Goal: Transaction & Acquisition: Purchase product/service

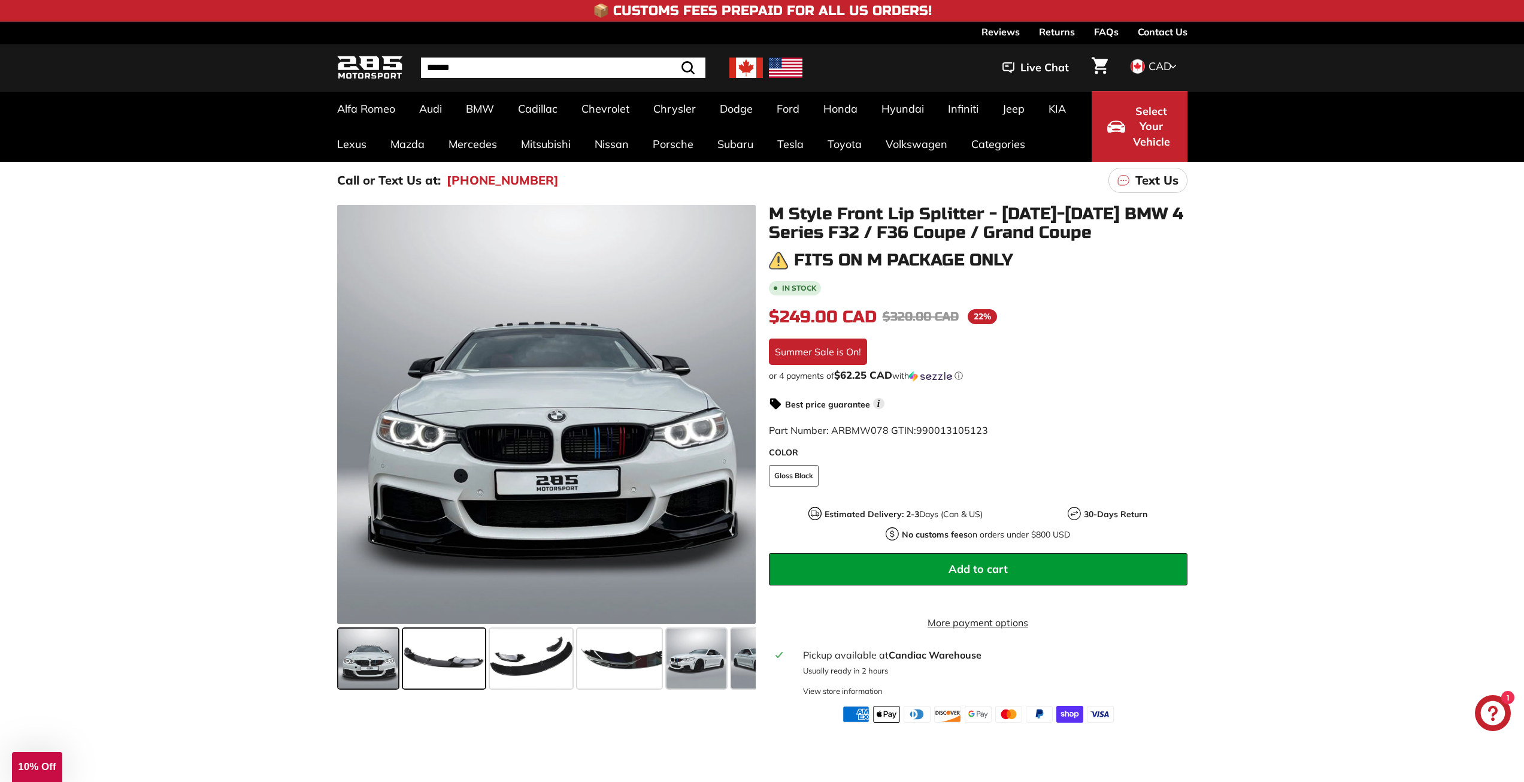
click at [471, 651] on span at bounding box center [444, 658] width 82 height 60
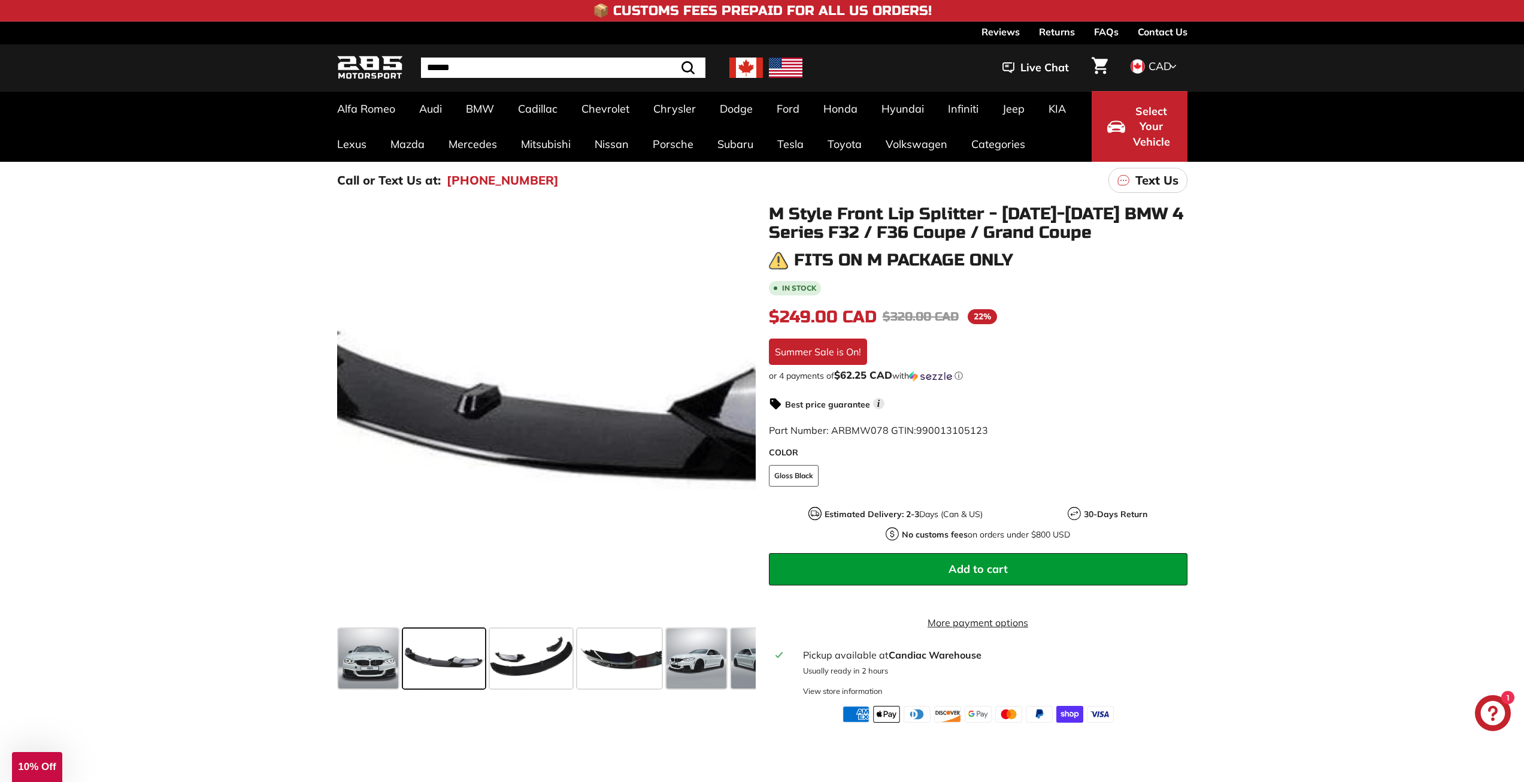
drag, startPoint x: 462, startPoint y: 464, endPoint x: 152, endPoint y: 216, distance: 397.6
click at [152, 216] on div ".cls-1{fill:none;stroke:#000;stroke-miterlimit:10;stroke-width:2px} .cls-1{fill…" at bounding box center [762, 460] width 1524 height 523
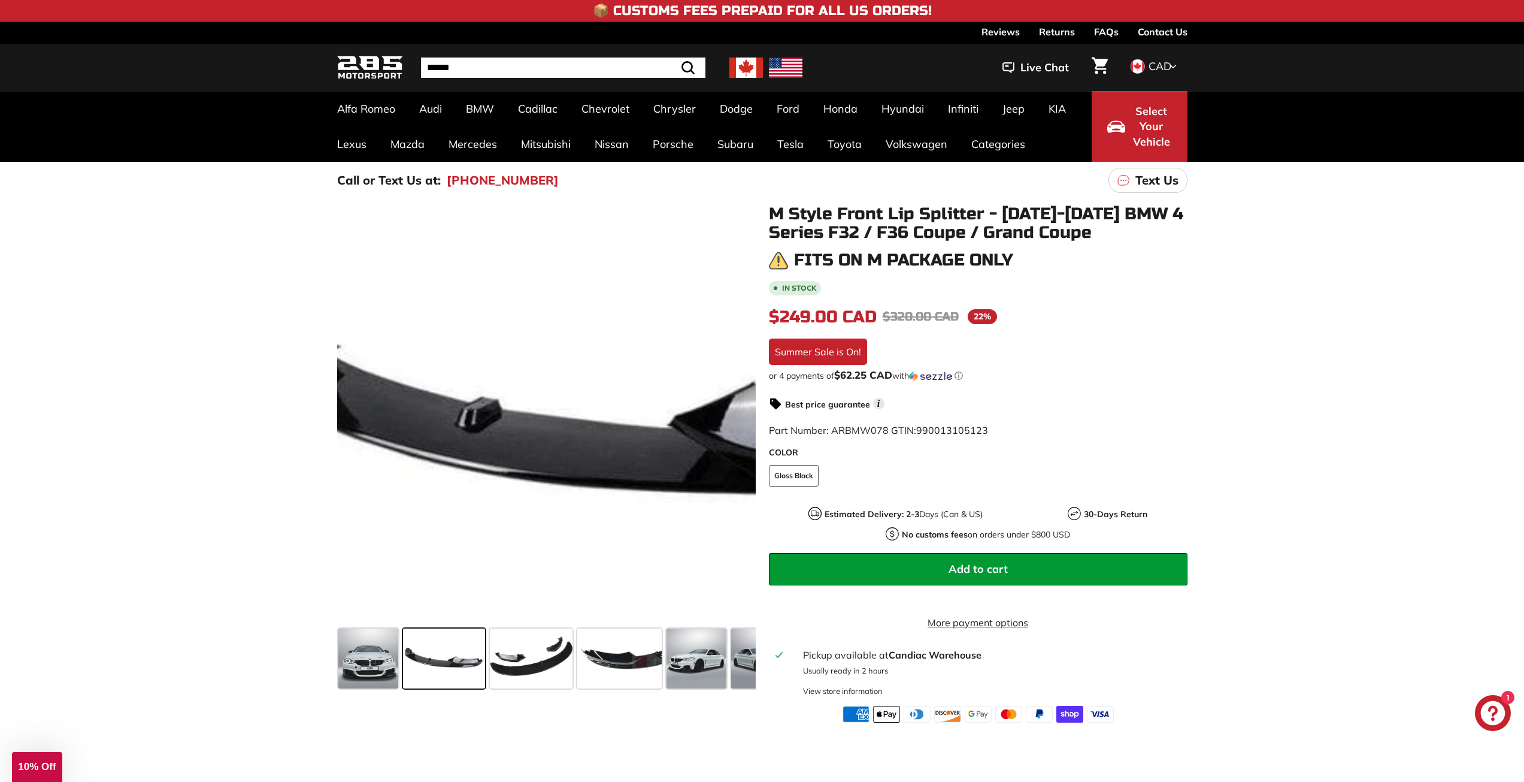
drag, startPoint x: 343, startPoint y: 498, endPoint x: 119, endPoint y: 262, distance: 324.5
click at [106, 305] on div ".cls-1{fill:none;stroke:#000;stroke-miterlimit:10;stroke-width:2px} .cls-1{fill…" at bounding box center [762, 460] width 1524 height 523
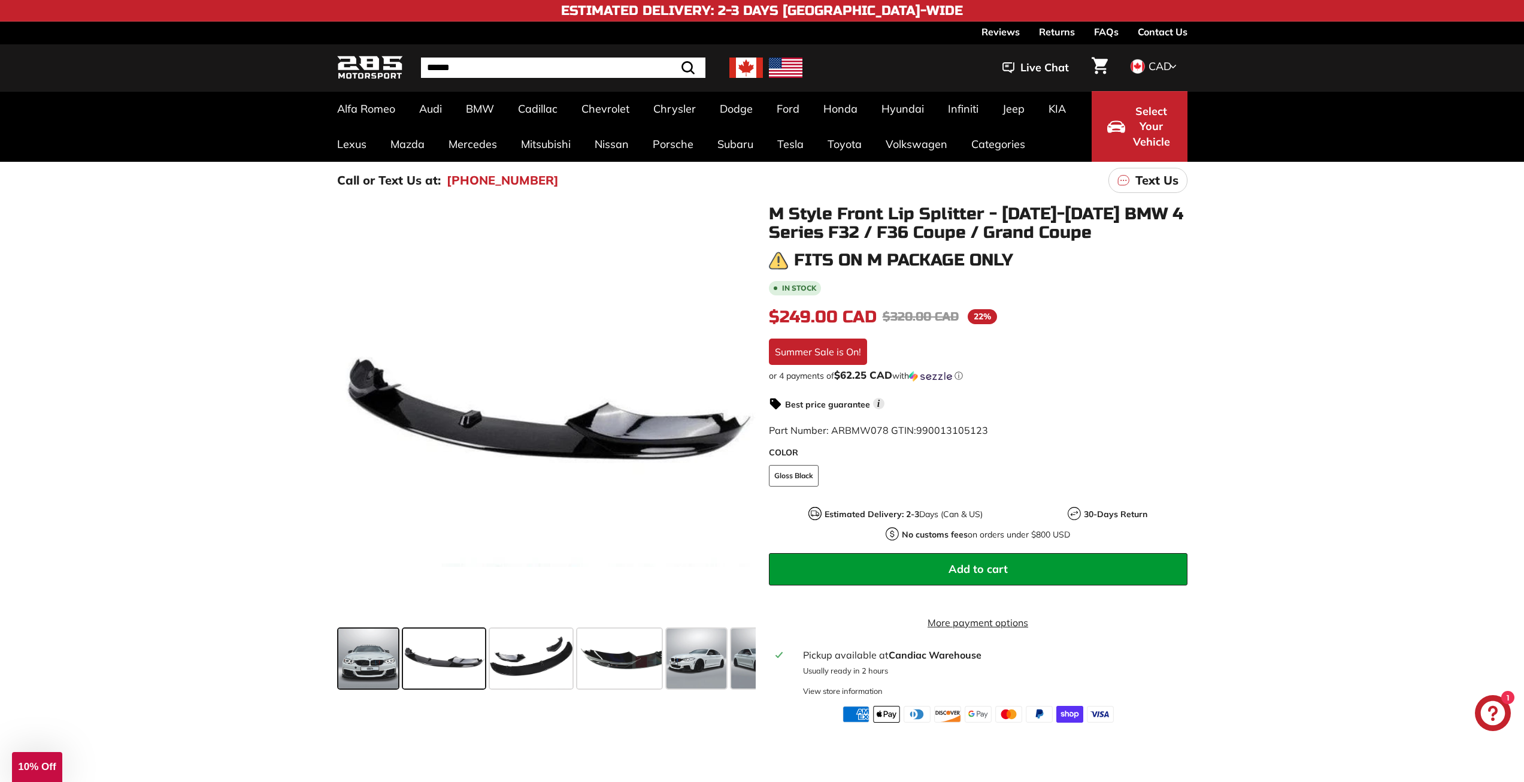
click at [380, 663] on span at bounding box center [368, 658] width 60 height 60
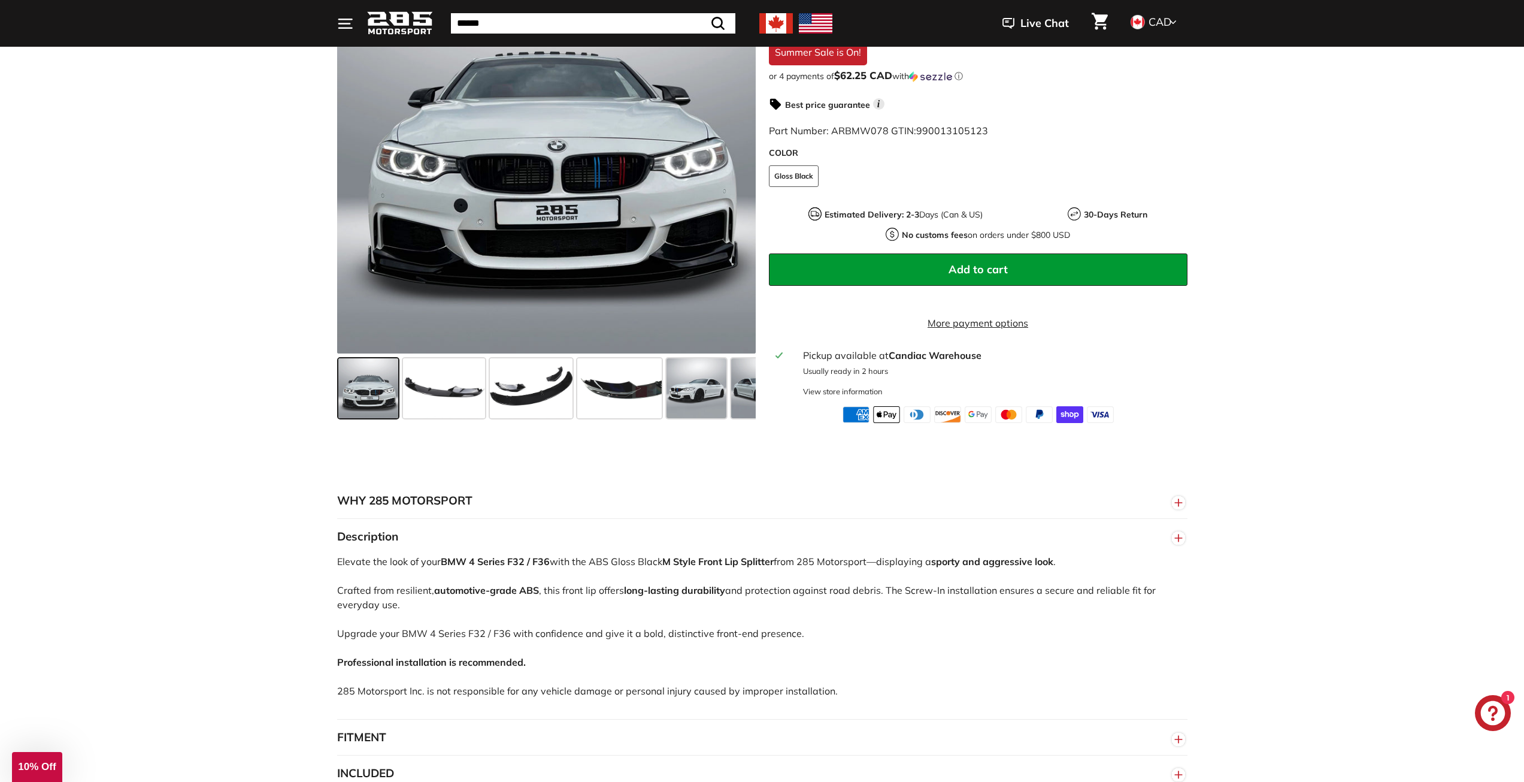
scroll to position [60, 0]
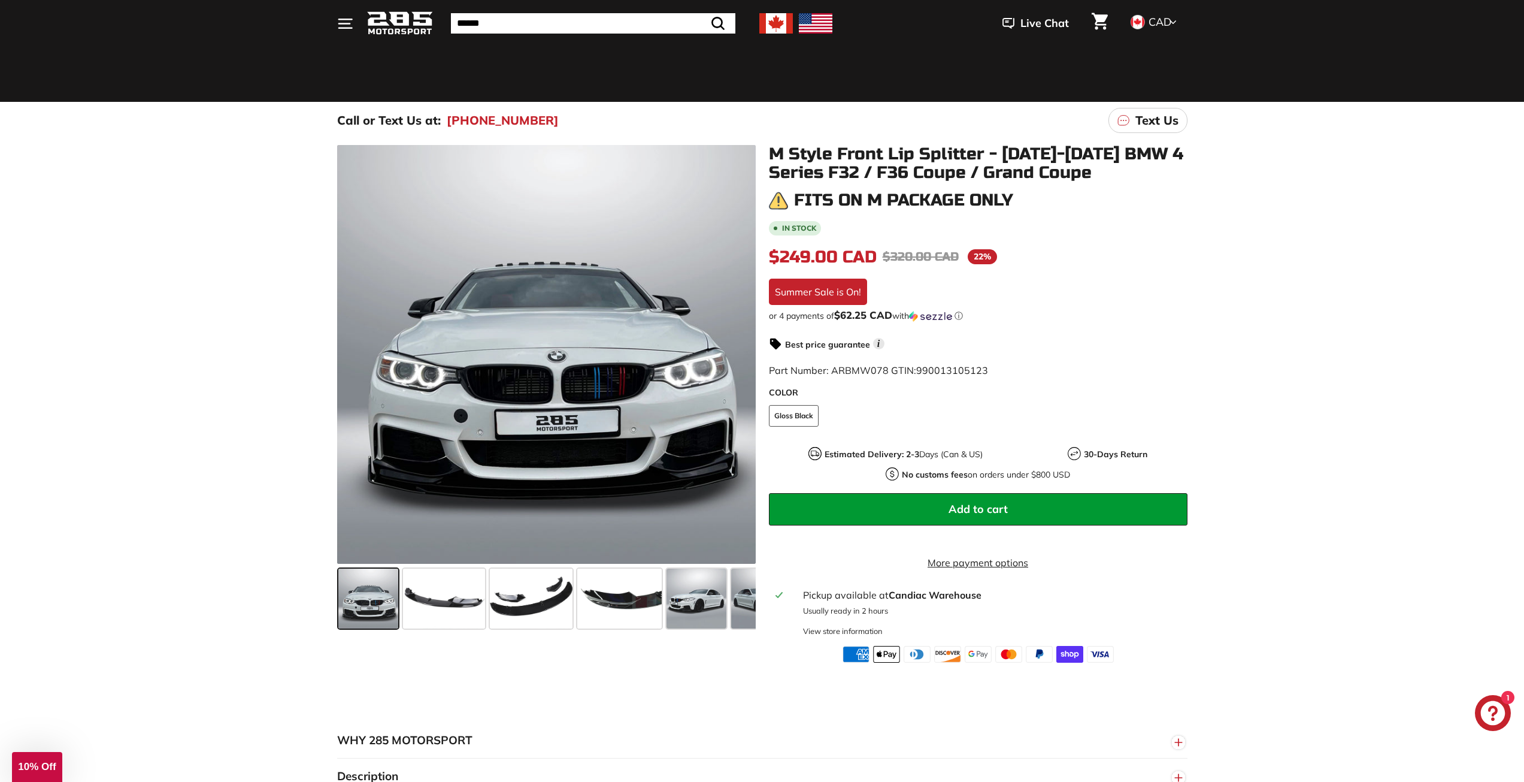
click at [0, 0] on div "ⓘ" at bounding box center [0, 0] width 0 height 0
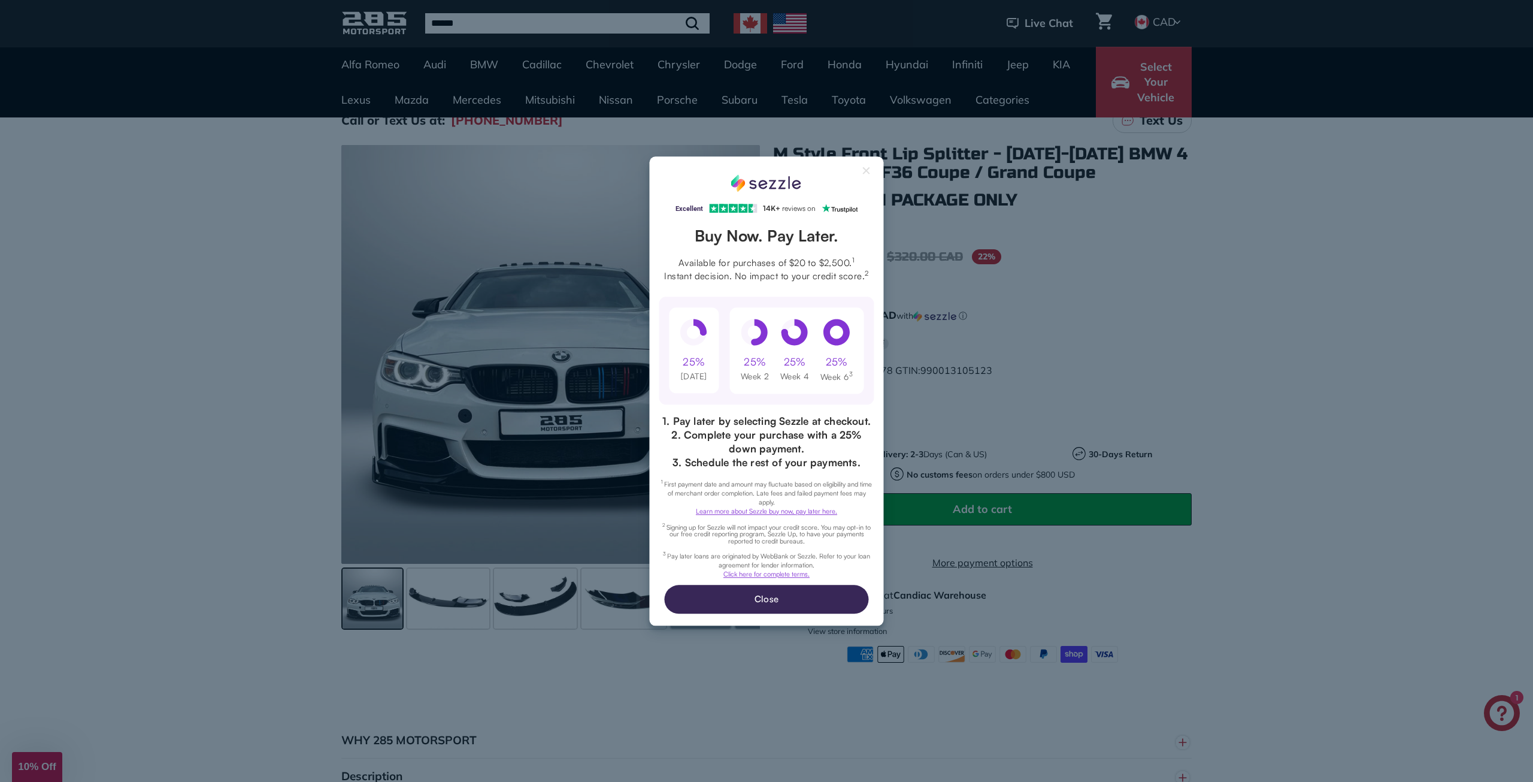
click at [964, 315] on div "Excellent 4.3 out of 5 star rating on Trustpilot 1" at bounding box center [766, 391] width 1533 height 782
